Goal: Task Accomplishment & Management: Complete application form

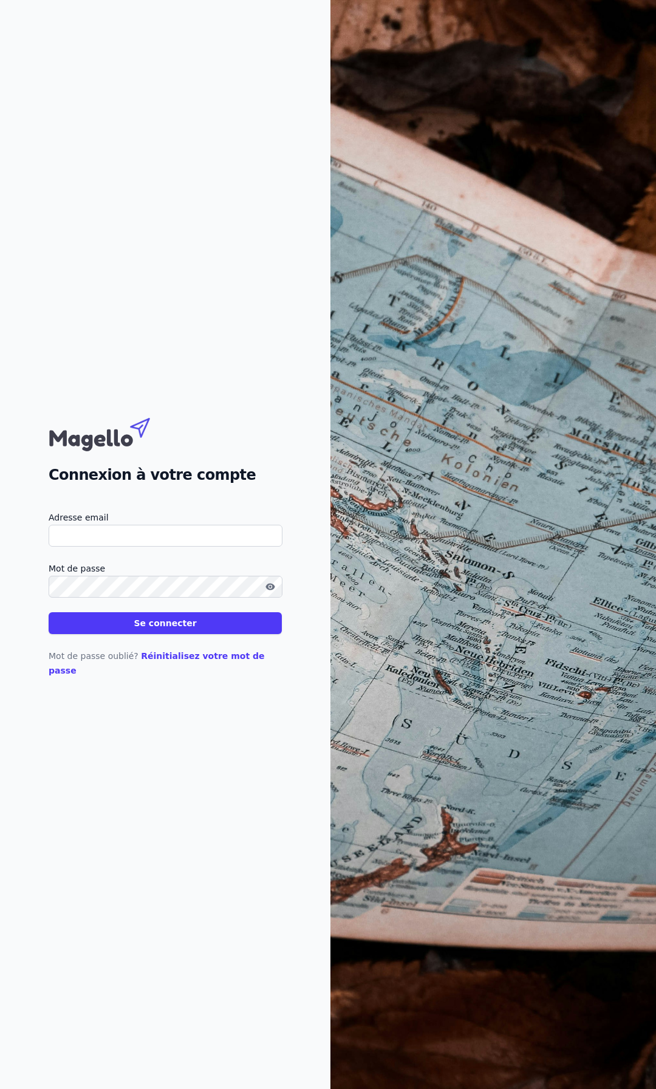
click at [126, 537] on input "Adresse email" at bounding box center [166, 536] width 234 height 22
drag, startPoint x: 67, startPoint y: 543, endPoint x: 47, endPoint y: 541, distance: 20.1
click at [48, 541] on div "Connexion à votre compte Adresse email [EMAIL_ADDRESS][DOMAIN_NAME] Mot de pass…" at bounding box center [165, 544] width 331 height 1089
type input "[EMAIL_ADDRESS][DOMAIN_NAME]"
click at [49, 612] on button "Se connecter" at bounding box center [165, 623] width 233 height 22
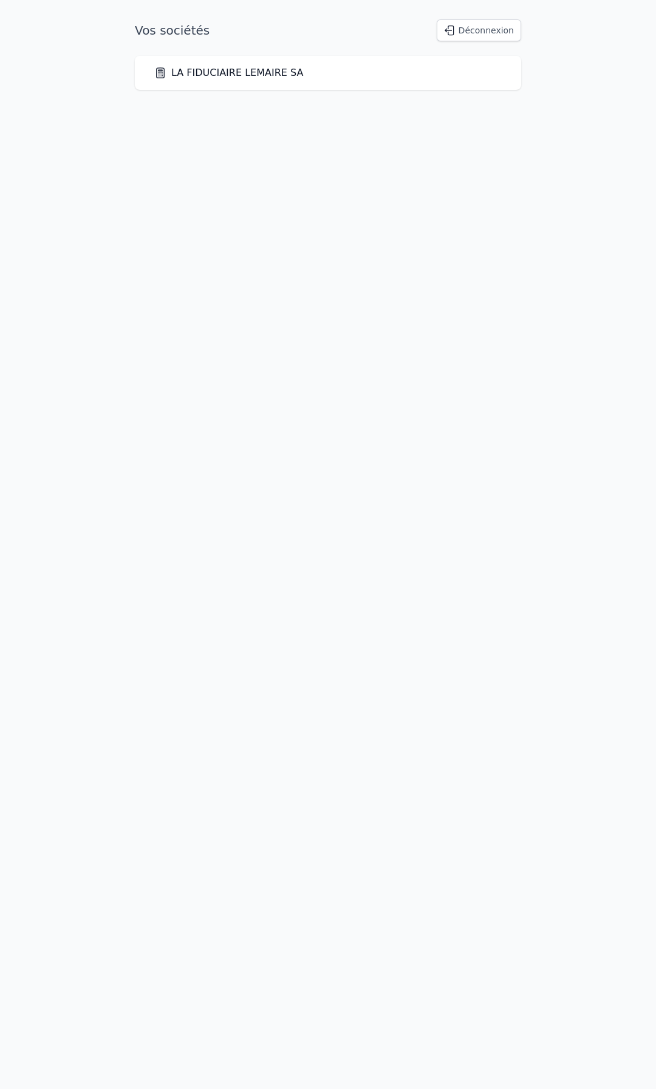
click at [253, 77] on link "LA FIDUCIAIRE LEMAIRE SA" at bounding box center [228, 73] width 149 height 15
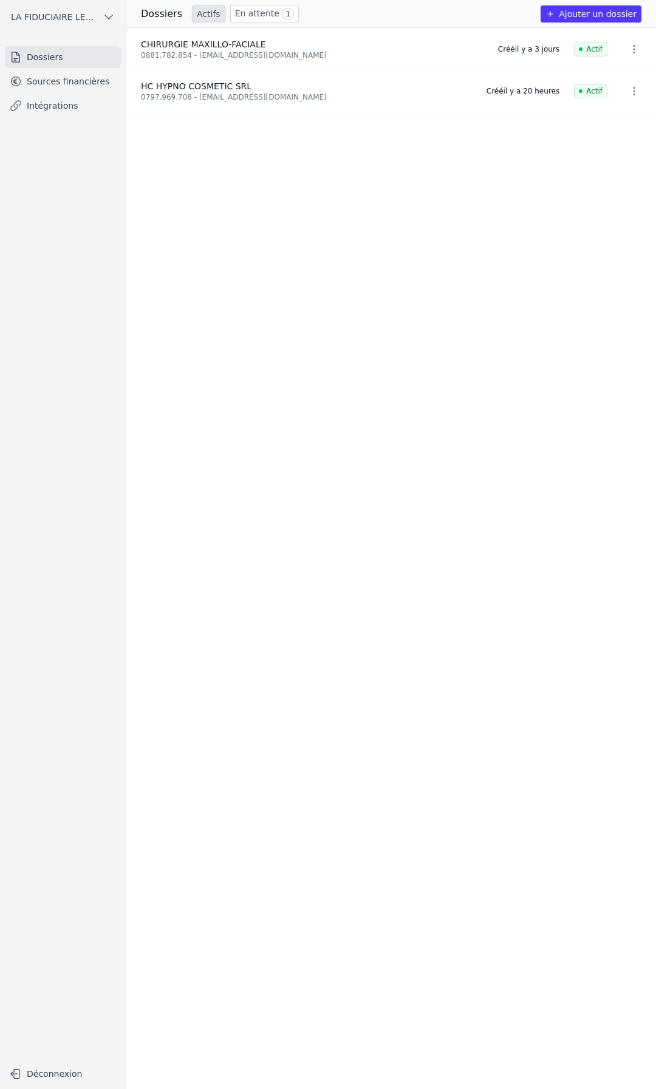
click at [595, 10] on button "Ajouter un dossier" at bounding box center [591, 13] width 101 height 17
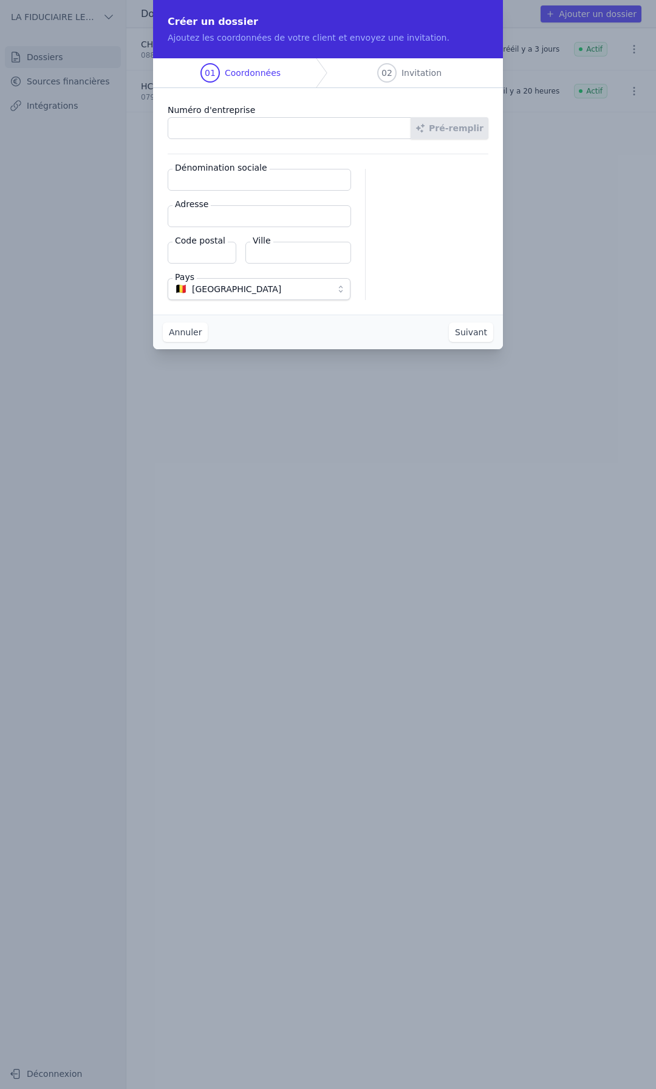
click at [226, 128] on input "Numéro d'entreprise" at bounding box center [290, 128] width 244 height 22
paste input "0752.524.317"
type input "0752.524.317"
click at [444, 129] on button "Pré-remplir" at bounding box center [450, 128] width 78 height 22
type input "RESALTIS SRL"
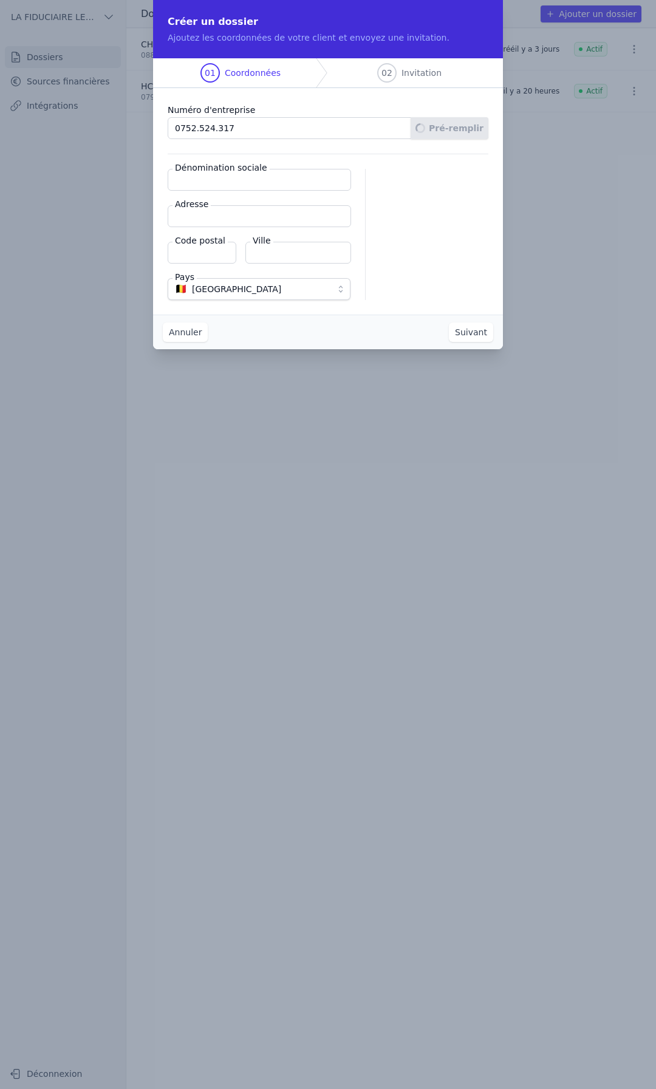
type input "[STREET_ADDRESS][PERSON_NAME]"
type input "7030"
type input "Mons"
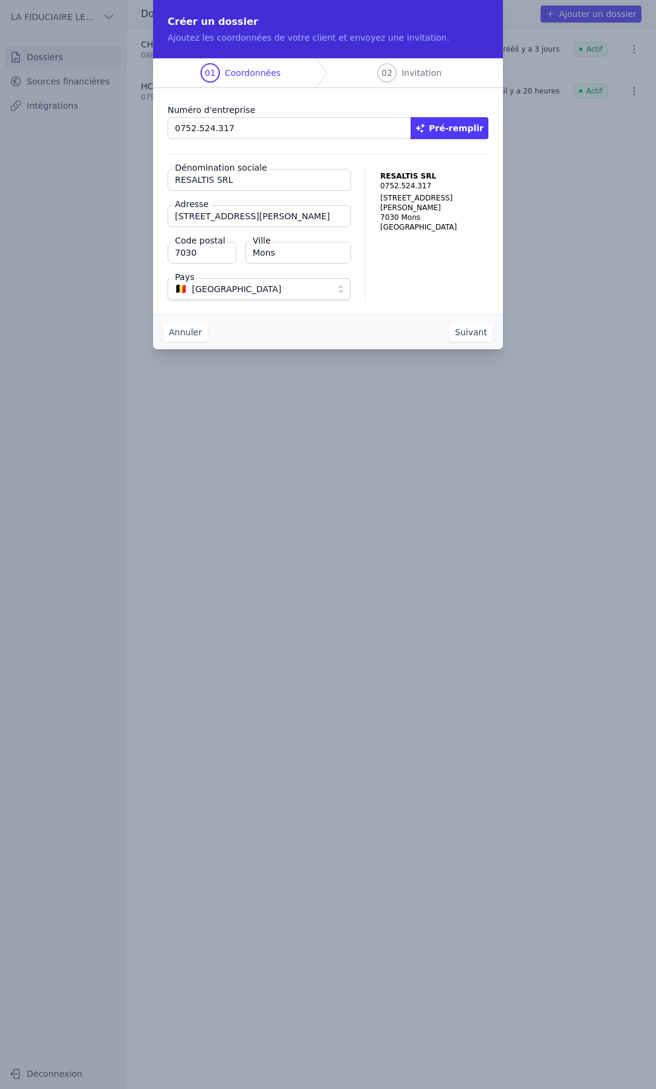
click at [463, 332] on button "Suivant" at bounding box center [471, 332] width 44 height 19
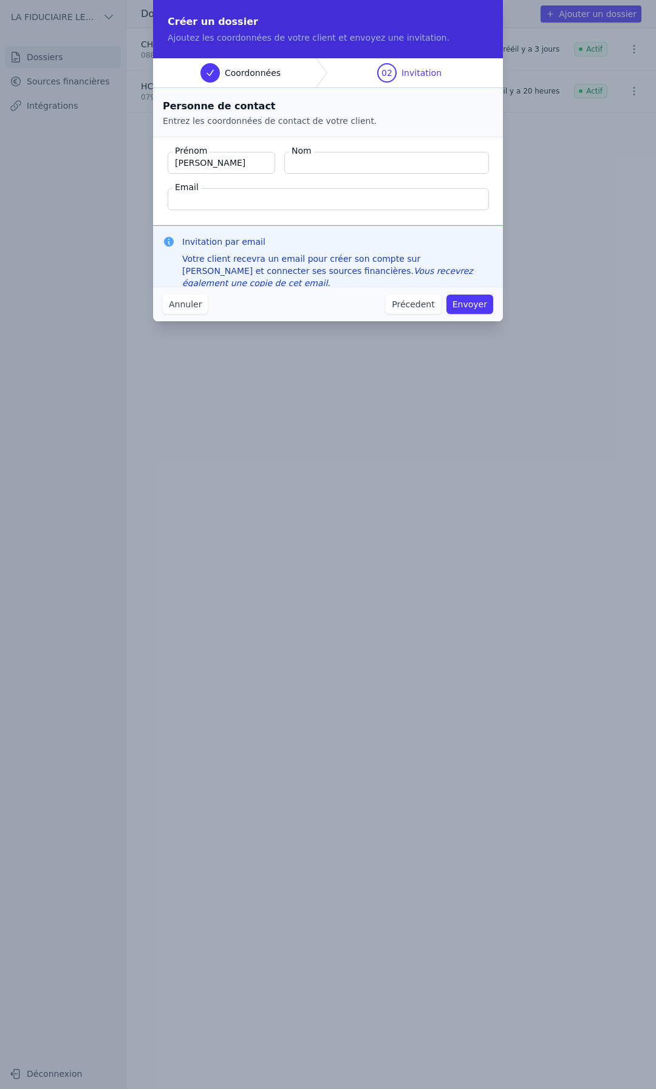
type input "[PERSON_NAME]"
type input "ONRAEDT"
click at [244, 202] on input "Email" at bounding box center [328, 199] width 321 height 22
paste input "[EMAIL_ADDRESS][DOMAIN_NAME]"
type input "[EMAIL_ADDRESS][DOMAIN_NAME]"
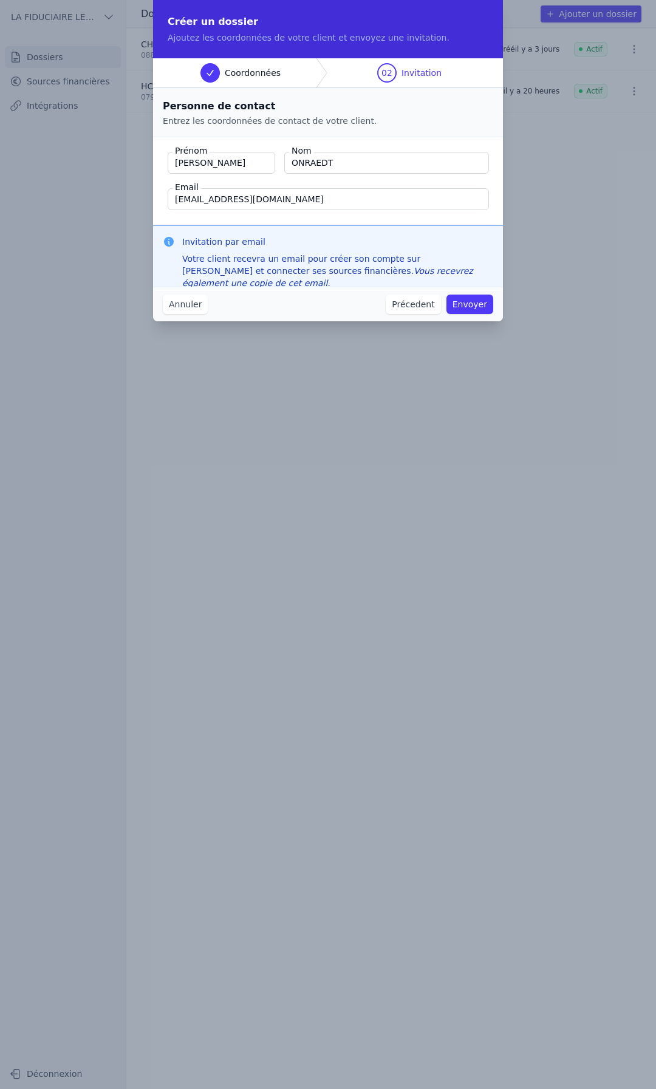
click at [463, 306] on button "Envoyer" at bounding box center [470, 304] width 47 height 19
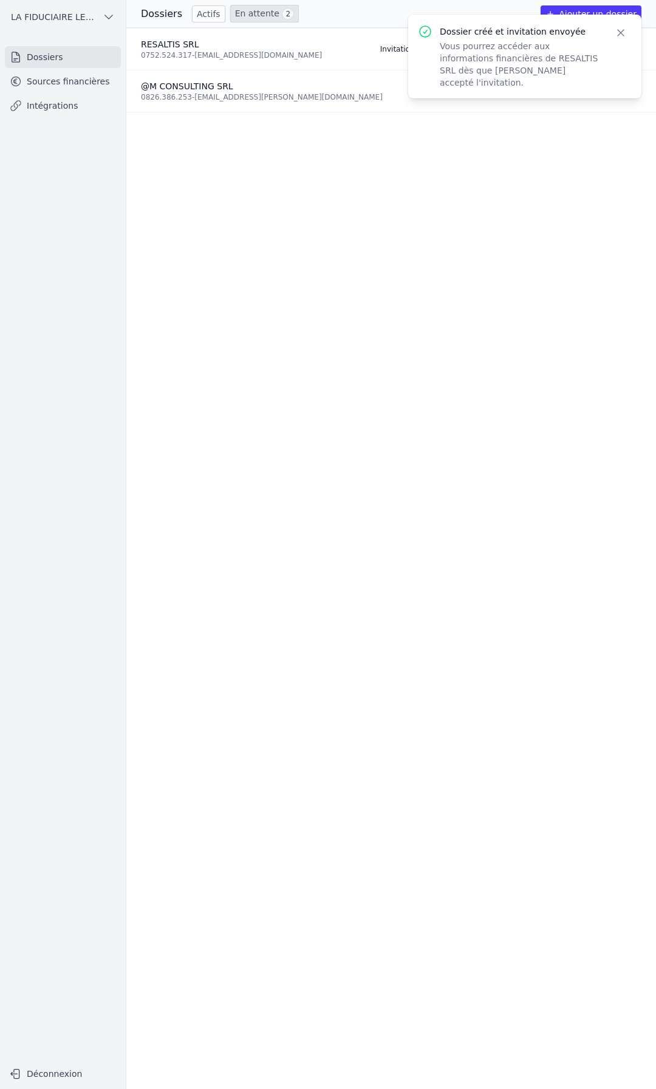
click at [282, 18] on span "2" at bounding box center [288, 14] width 12 height 12
click at [267, 9] on link "En attente 2" at bounding box center [264, 14] width 69 height 18
click at [627, 36] on button "Close" at bounding box center [621, 32] width 22 height 17
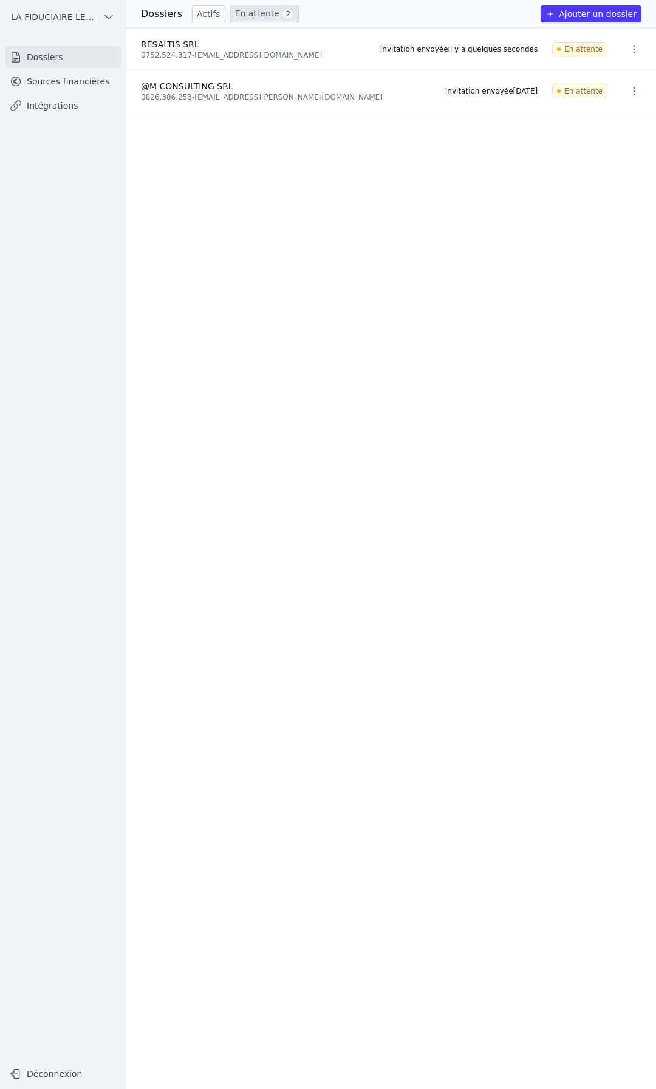
click at [255, 15] on link "En attente 2" at bounding box center [264, 14] width 69 height 18
click at [264, 18] on link "En attente 2" at bounding box center [264, 14] width 69 height 18
click at [244, 18] on link "En attente 2" at bounding box center [264, 14] width 69 height 18
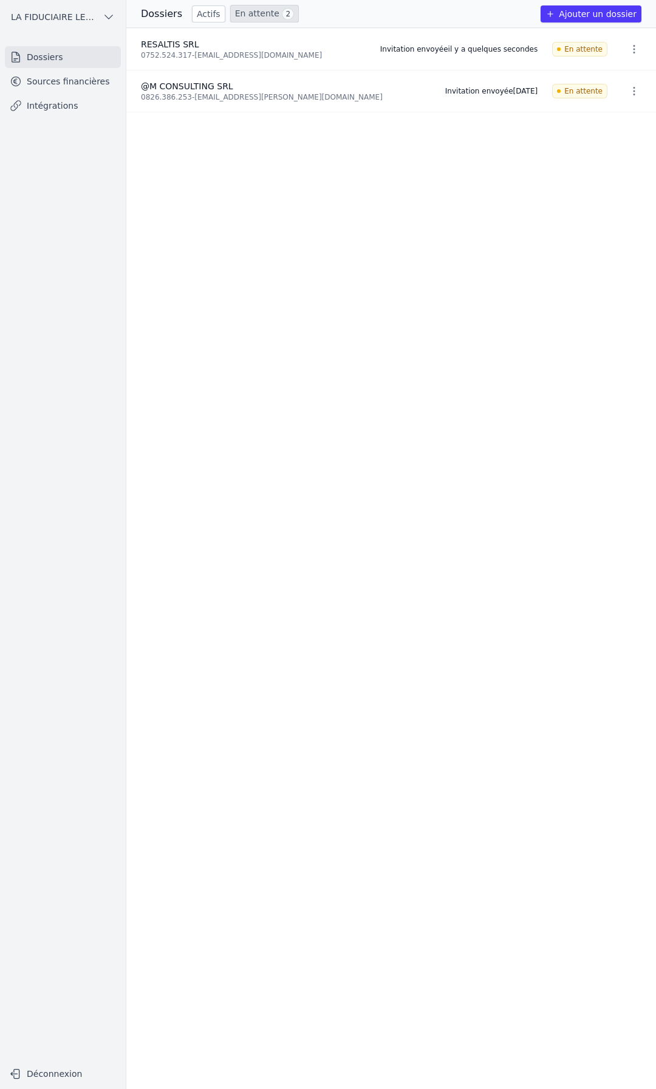
click at [209, 20] on link "Actifs" at bounding box center [208, 13] width 33 height 17
click at [244, 19] on link "En attente 2" at bounding box center [264, 14] width 69 height 18
click at [200, 14] on link "Actifs" at bounding box center [208, 13] width 33 height 17
